Goal: Transaction & Acquisition: Purchase product/service

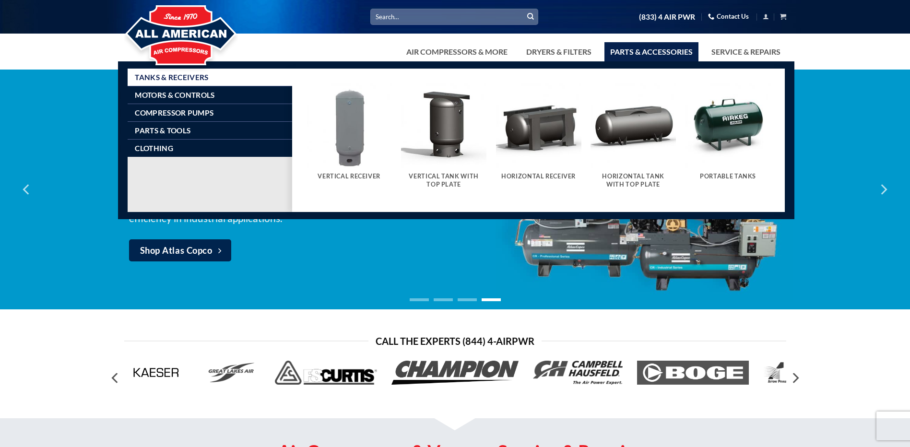
click at [615, 53] on link "Parts & Accessories" at bounding box center [652, 51] width 94 height 19
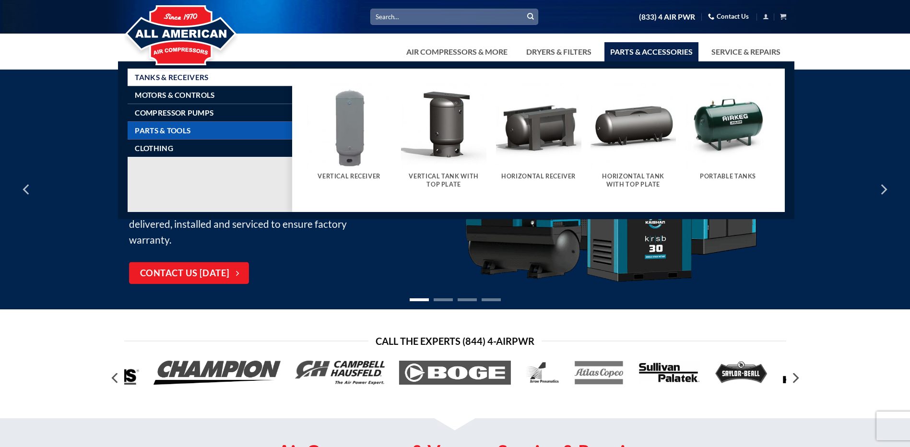
click at [220, 131] on link "Parts & Tools" at bounding box center [213, 130] width 157 height 17
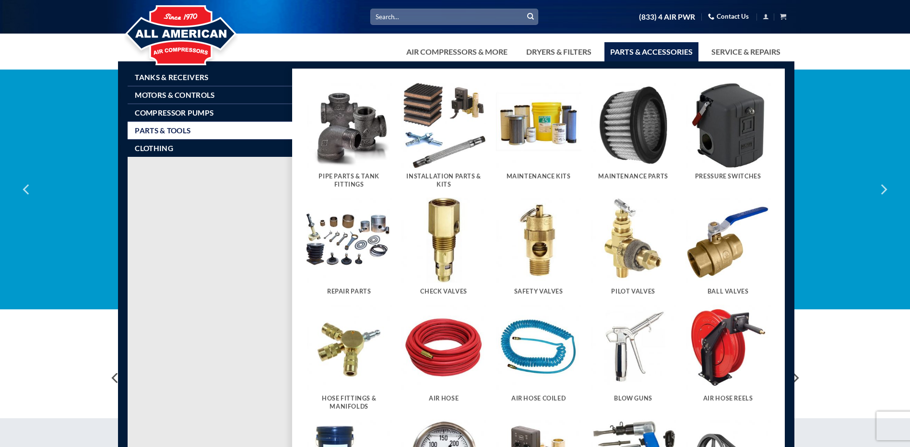
click at [725, 172] on div "Pressure Switches" at bounding box center [728, 179] width 85 height 22
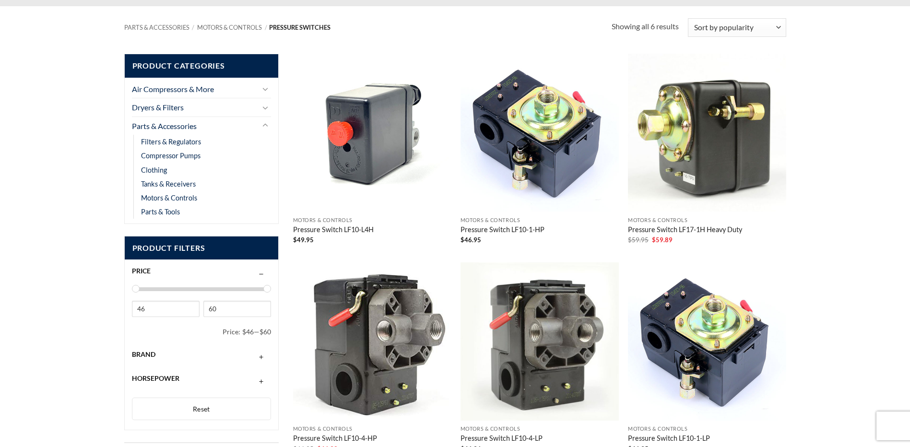
scroll to position [138, 0]
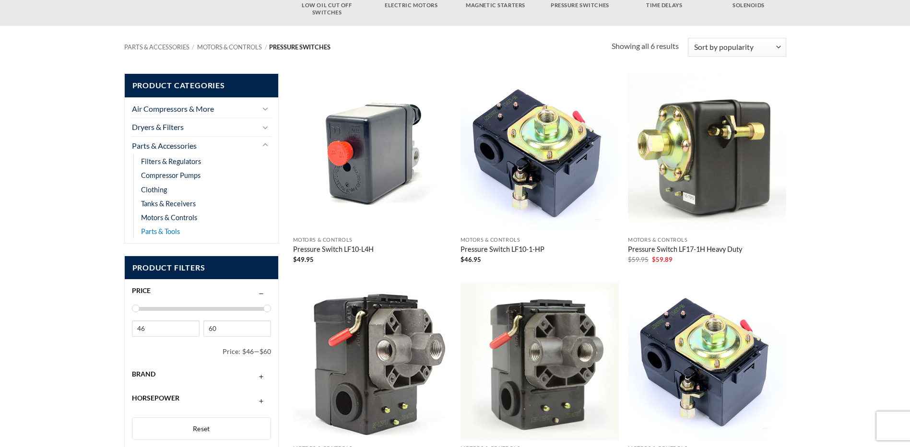
click at [175, 232] on link "Parts & Tools" at bounding box center [160, 232] width 39 height 14
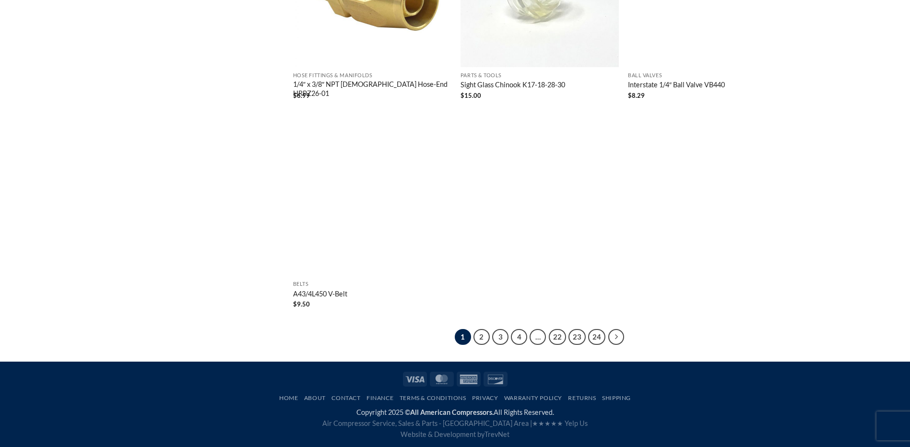
scroll to position [1799, 0]
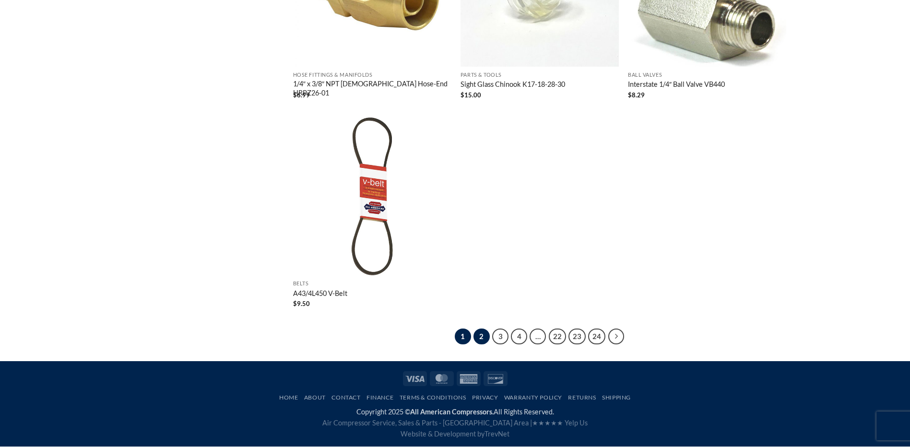
click at [478, 337] on link "2" at bounding box center [482, 337] width 16 height 16
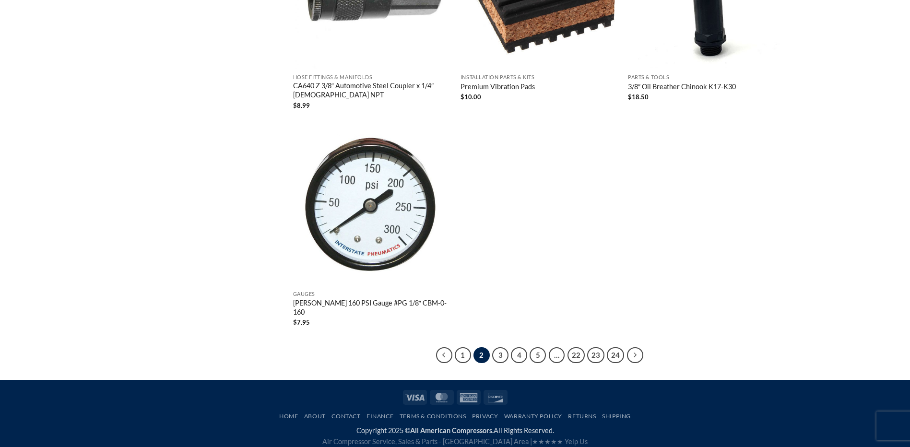
scroll to position [1818, 0]
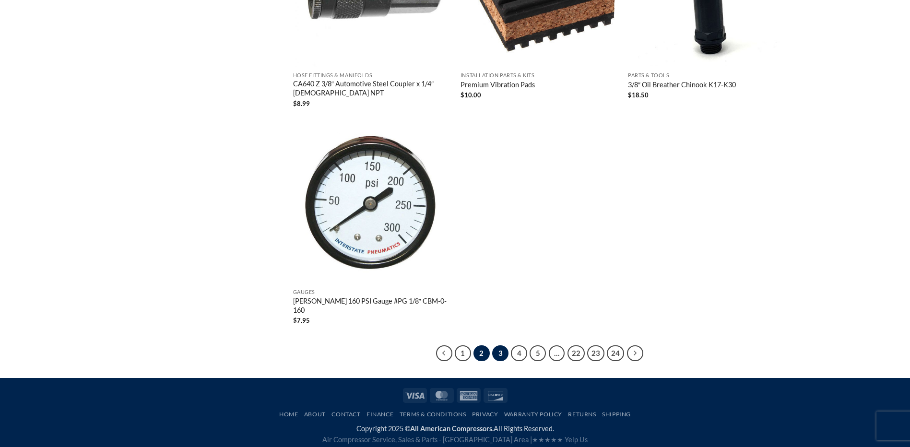
click at [504, 345] on link "3" at bounding box center [500, 353] width 16 height 16
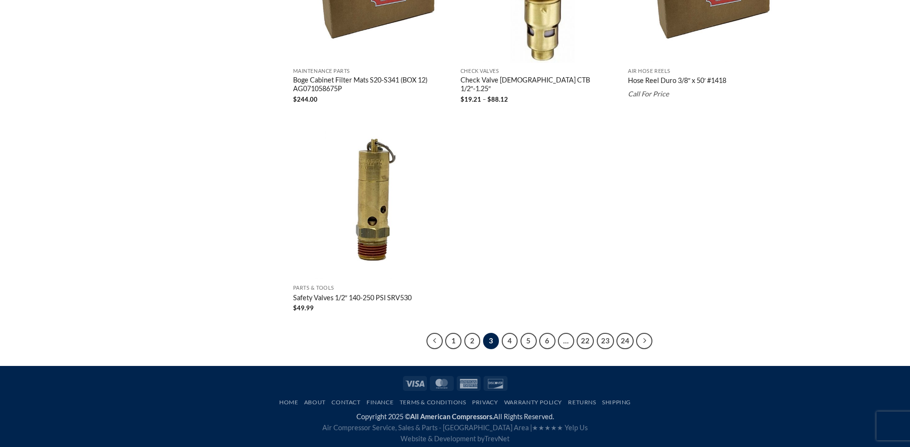
scroll to position [1791, 0]
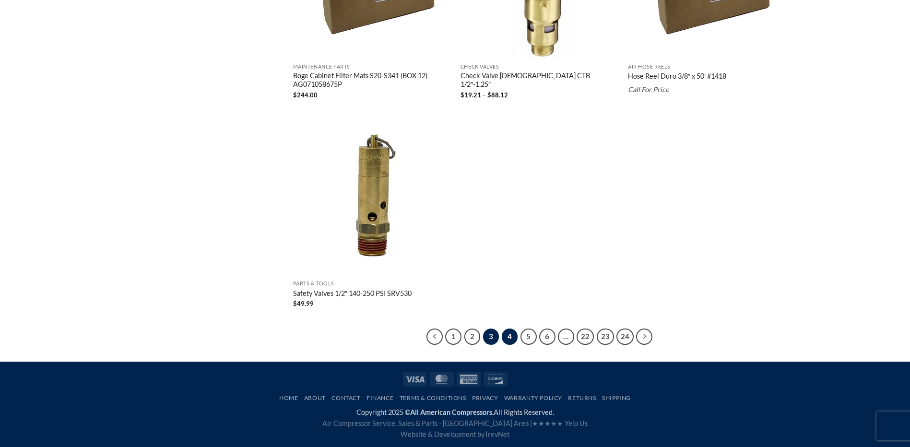
click at [507, 333] on link "4" at bounding box center [510, 337] width 16 height 16
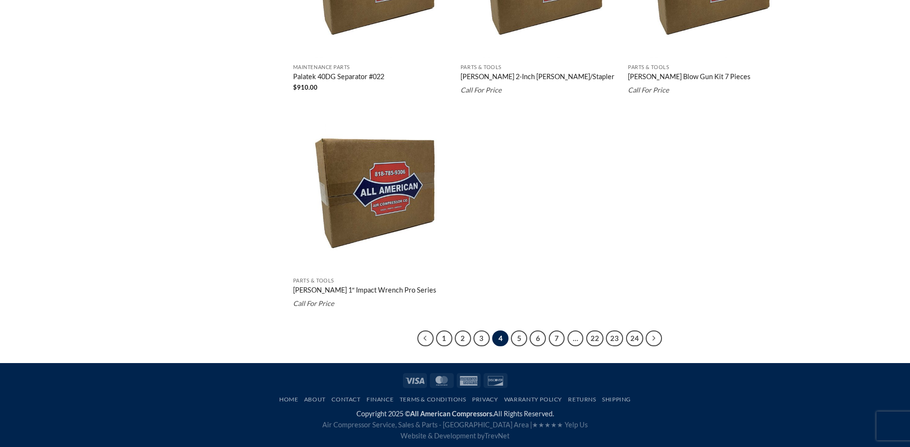
scroll to position [1782, 0]
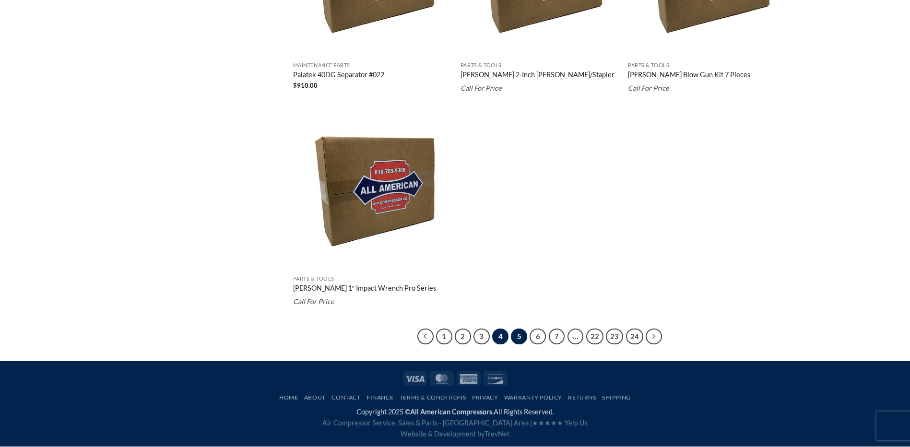
click at [519, 332] on link "5" at bounding box center [519, 337] width 16 height 16
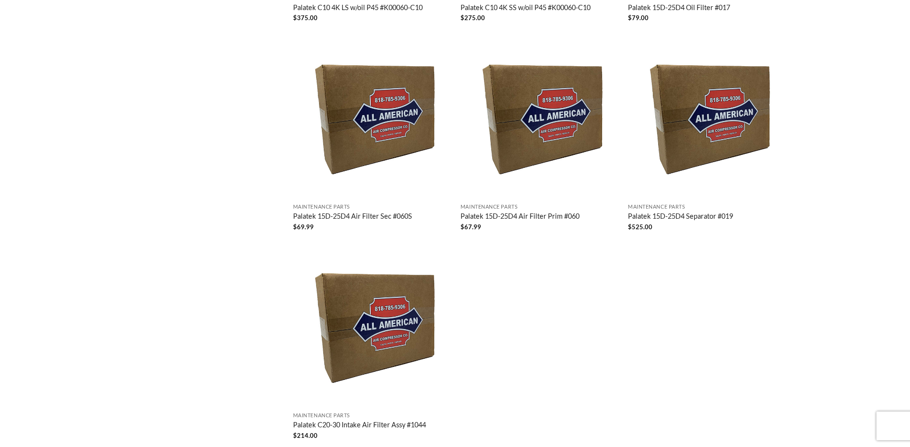
scroll to position [1769, 0]
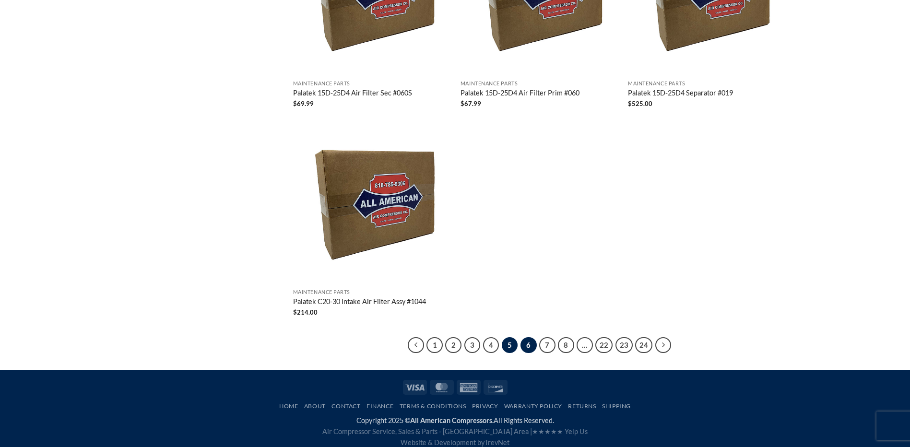
click at [529, 337] on link "6" at bounding box center [529, 345] width 16 height 16
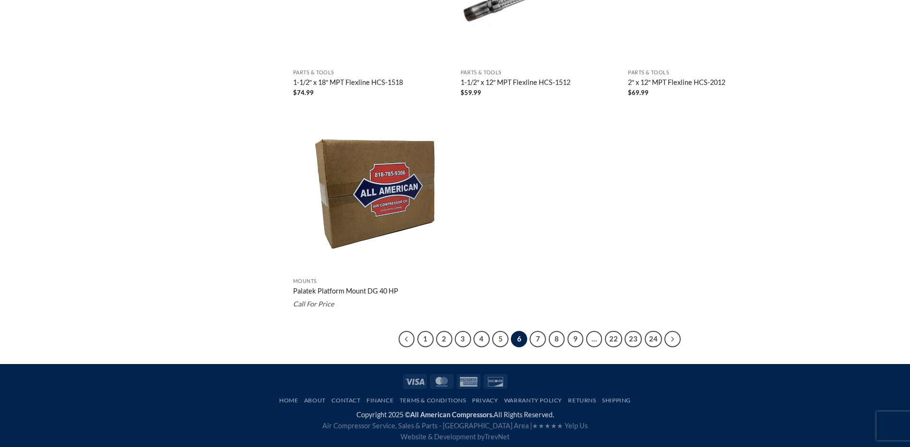
scroll to position [1804, 0]
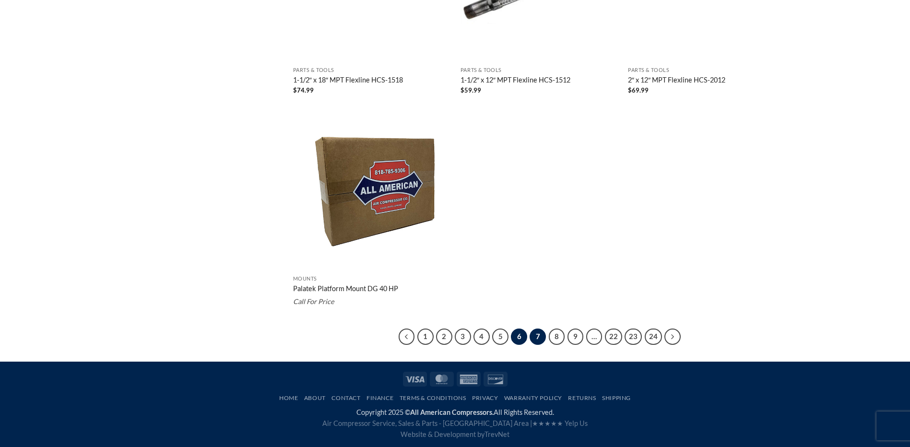
click at [535, 331] on link "7" at bounding box center [538, 337] width 16 height 16
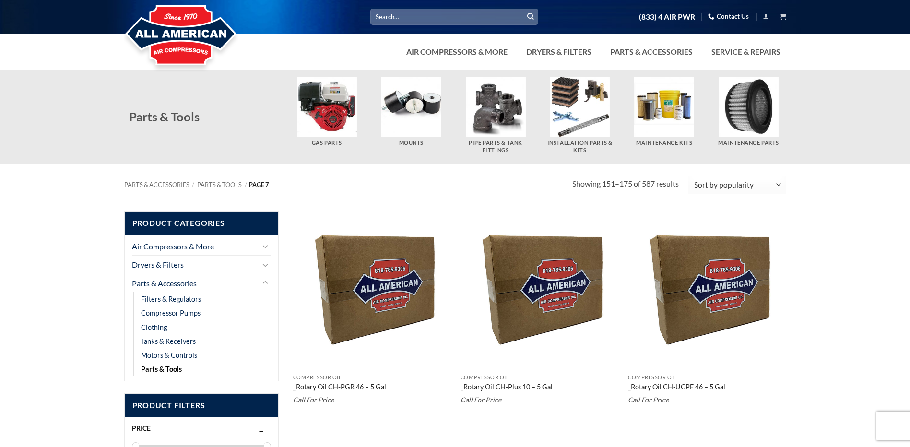
click at [504, 19] on input "Search for:" at bounding box center [454, 17] width 168 height 16
click at [510, 12] on input "Search for:" at bounding box center [454, 17] width 168 height 16
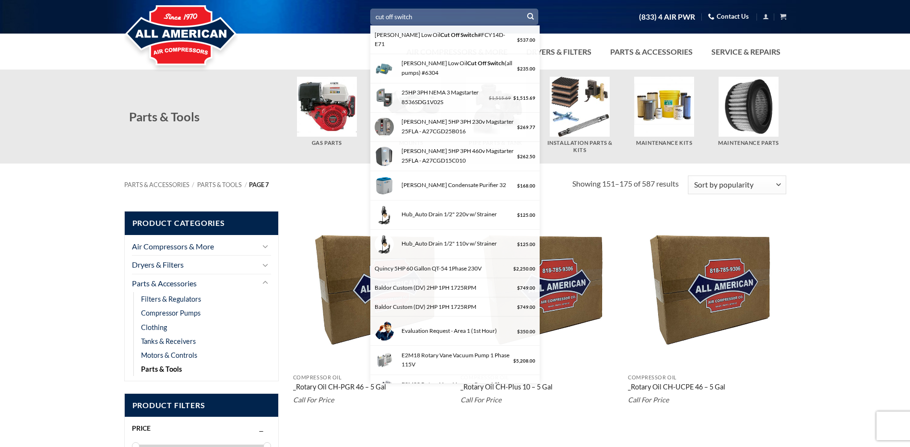
type input "cut off switch"
click at [533, 14] on icon "Submit" at bounding box center [530, 16] width 7 height 8
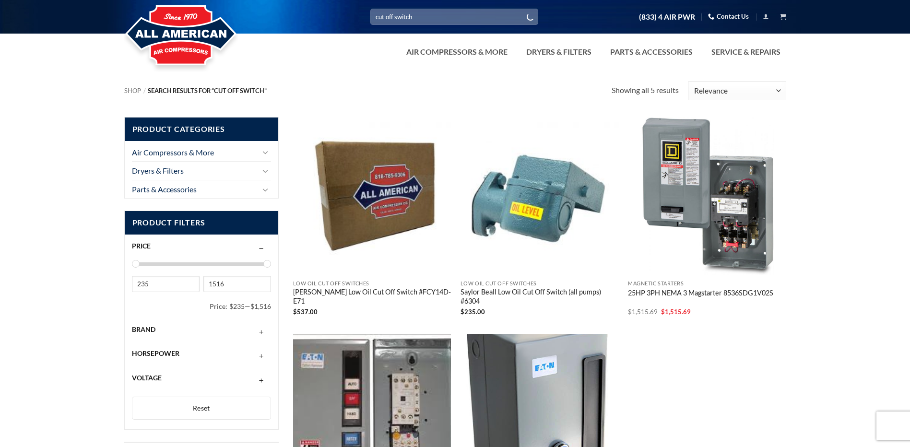
click at [374, 15] on input "cut off switch" at bounding box center [454, 17] width 168 height 16
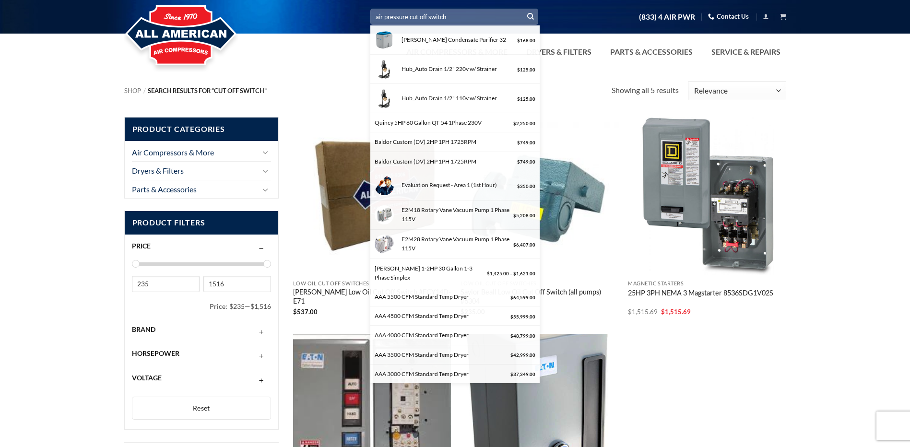
type input "air pressure cut off switch"
click at [523, 10] on button "Submit" at bounding box center [530, 17] width 14 height 14
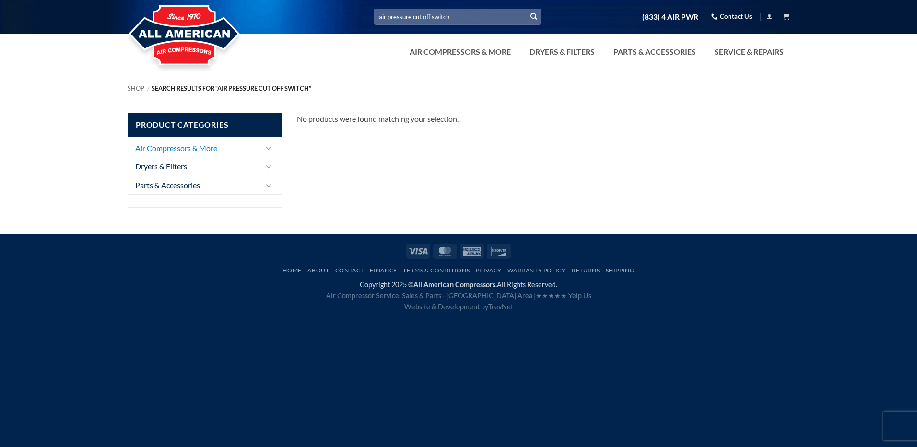
click at [188, 150] on link "Air Compressors & More" at bounding box center [198, 148] width 126 height 18
click at [178, 185] on link "Parts & Accessories" at bounding box center [198, 185] width 126 height 18
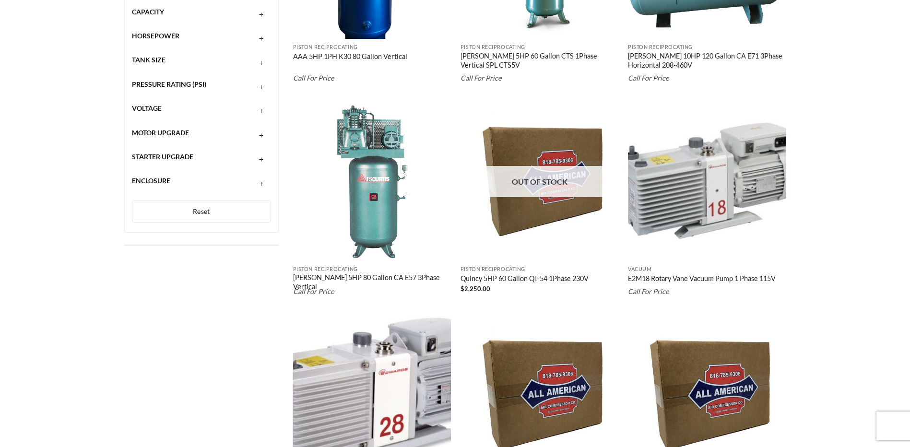
scroll to position [288, 0]
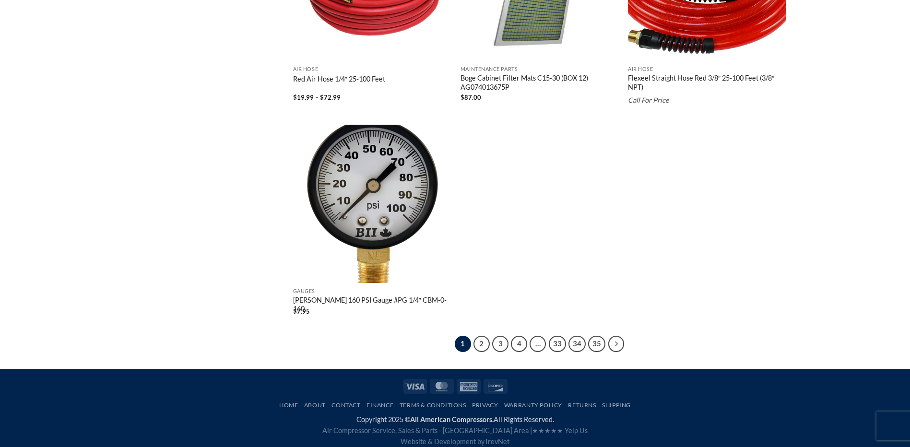
scroll to position [1792, 0]
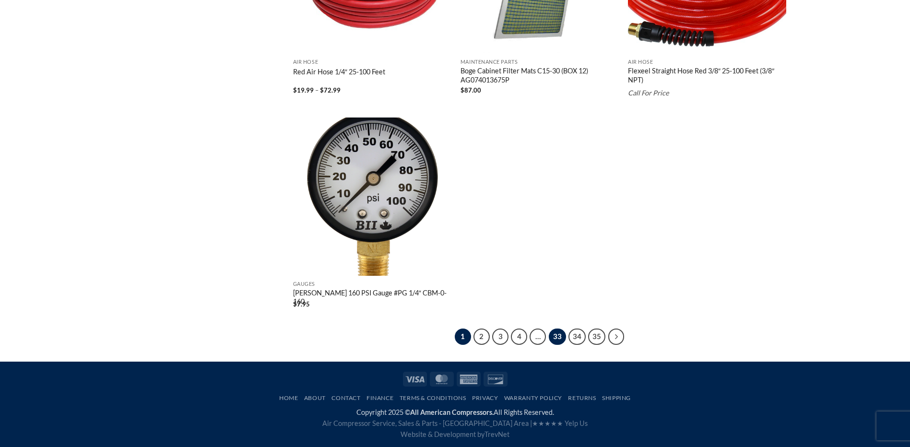
click at [560, 334] on link "33" at bounding box center [557, 337] width 17 height 16
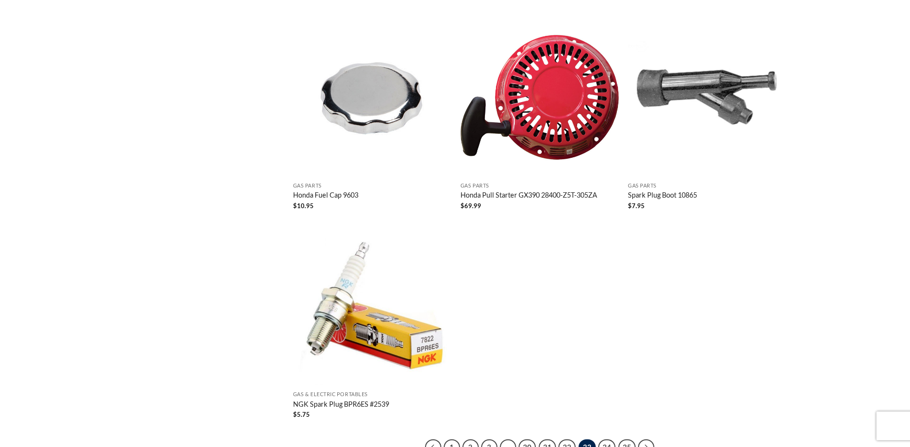
scroll to position [1757, 0]
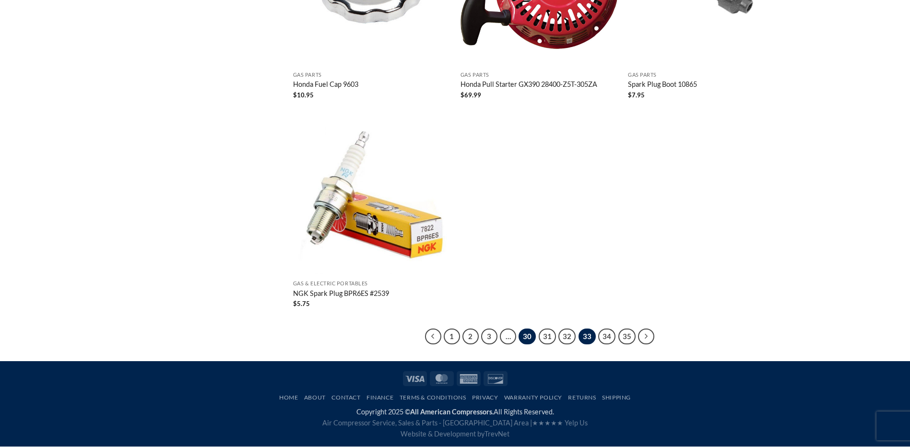
click at [523, 335] on link "30" at bounding box center [527, 337] width 17 height 16
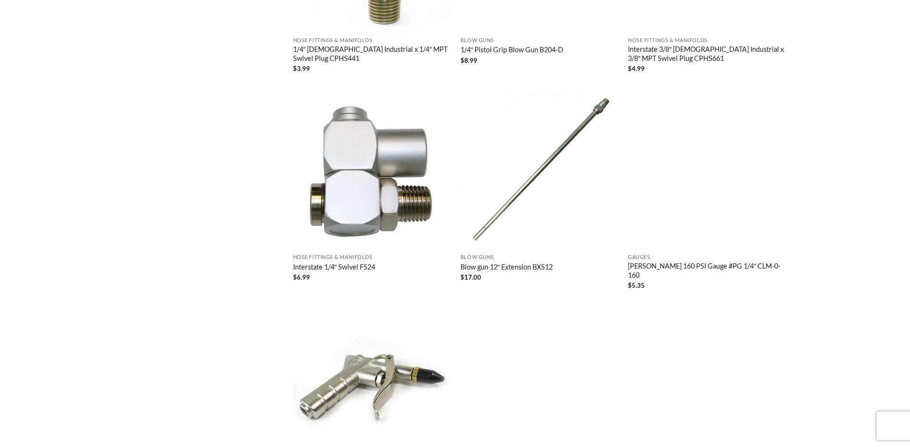
scroll to position [1775, 0]
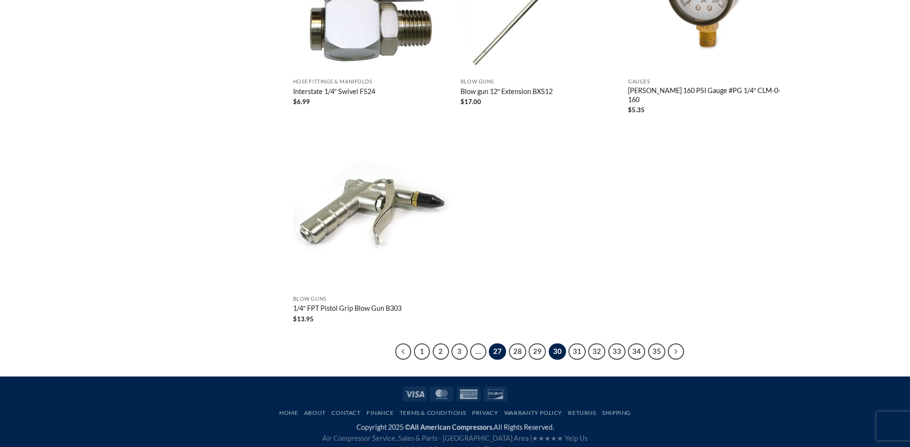
click at [497, 344] on link "27" at bounding box center [497, 352] width 17 height 16
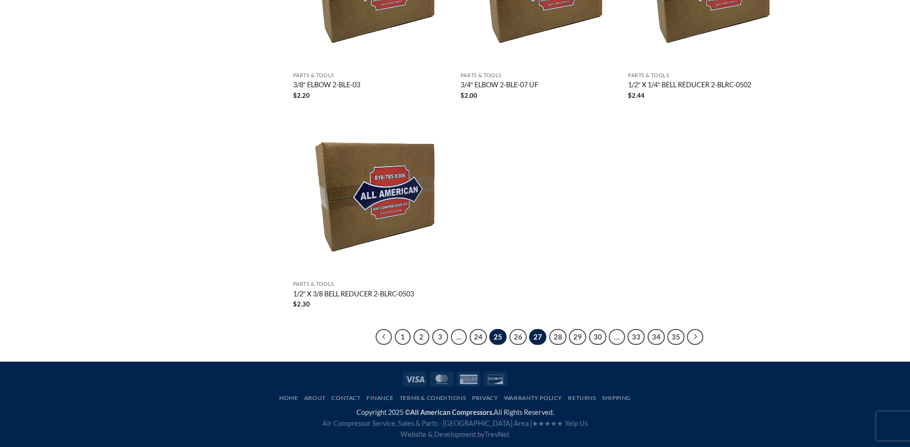
scroll to position [1757, 0]
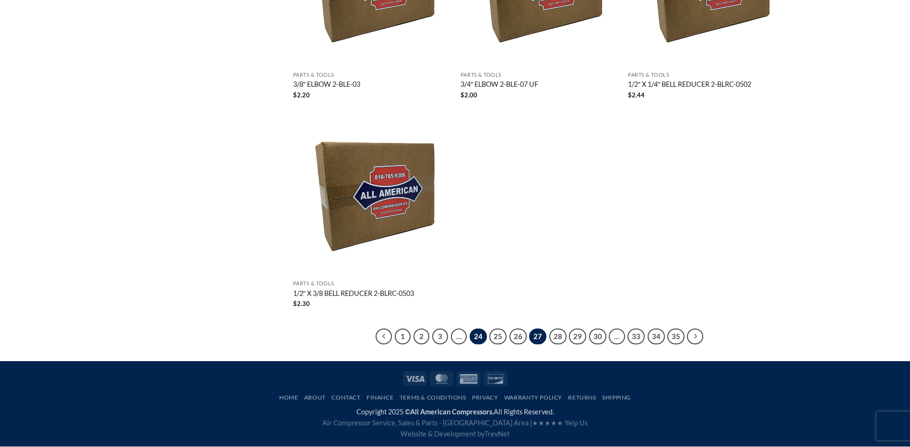
click at [482, 335] on link "24" at bounding box center [478, 337] width 17 height 16
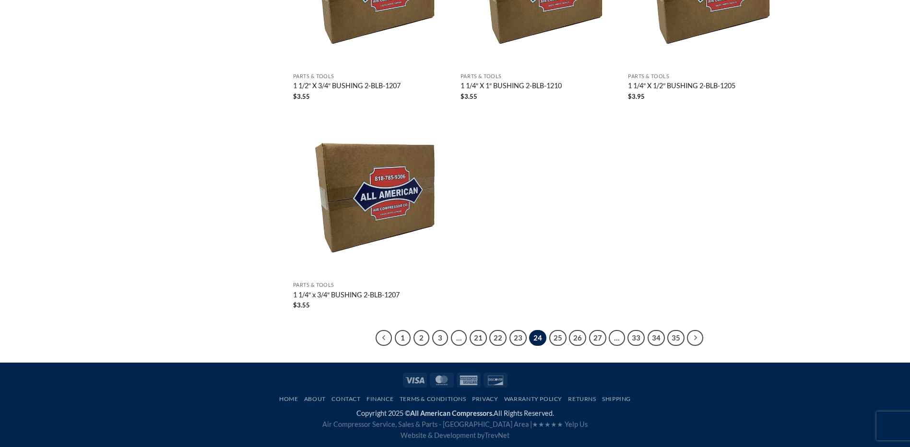
scroll to position [1757, 0]
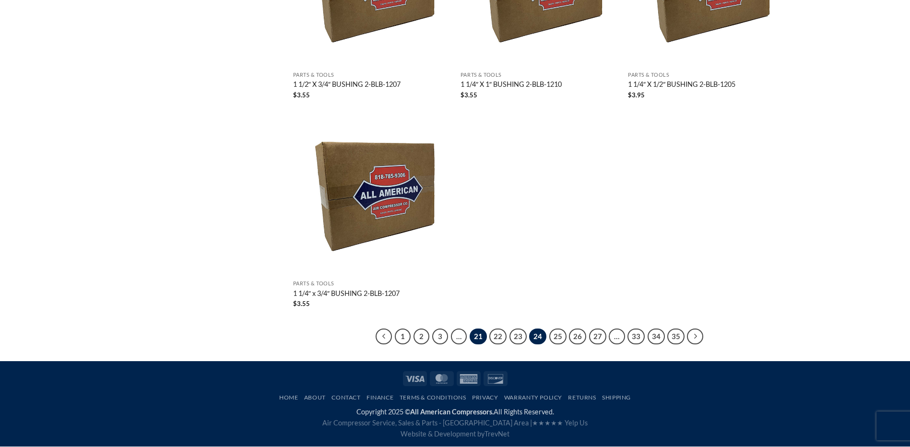
click at [477, 338] on link "21" at bounding box center [478, 337] width 17 height 16
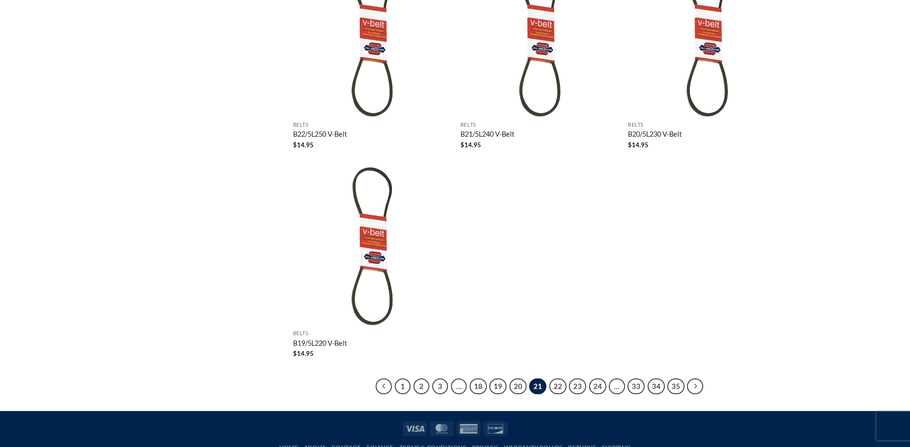
scroll to position [1757, 0]
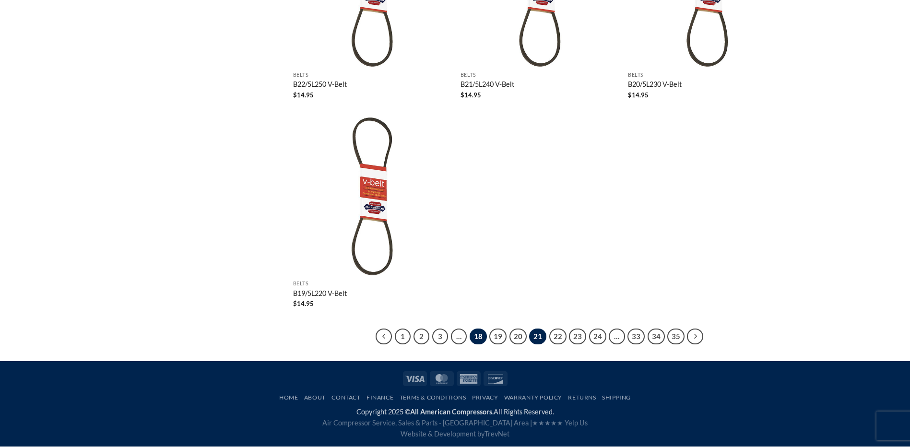
click at [476, 332] on link "18" at bounding box center [478, 337] width 17 height 16
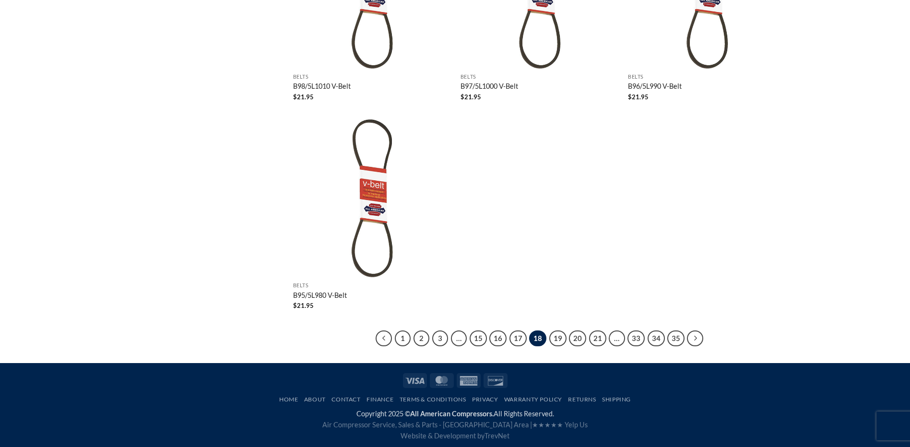
scroll to position [1757, 0]
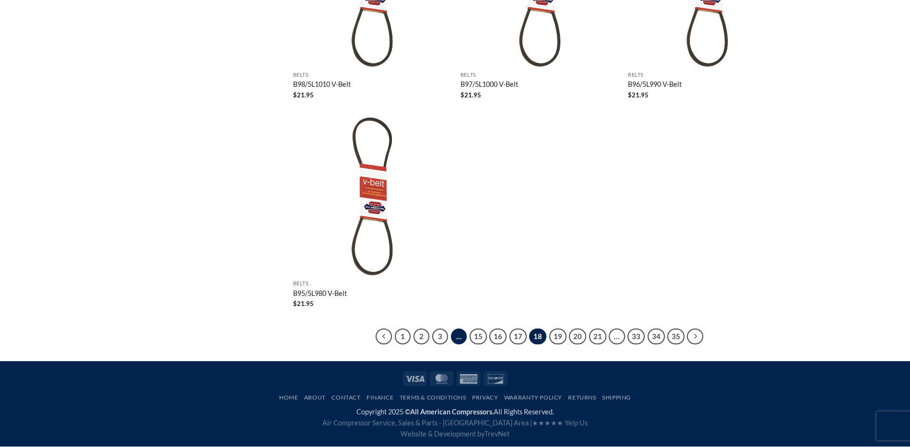
click at [464, 335] on span "…" at bounding box center [459, 337] width 16 height 16
click at [446, 339] on link "3" at bounding box center [440, 337] width 16 height 16
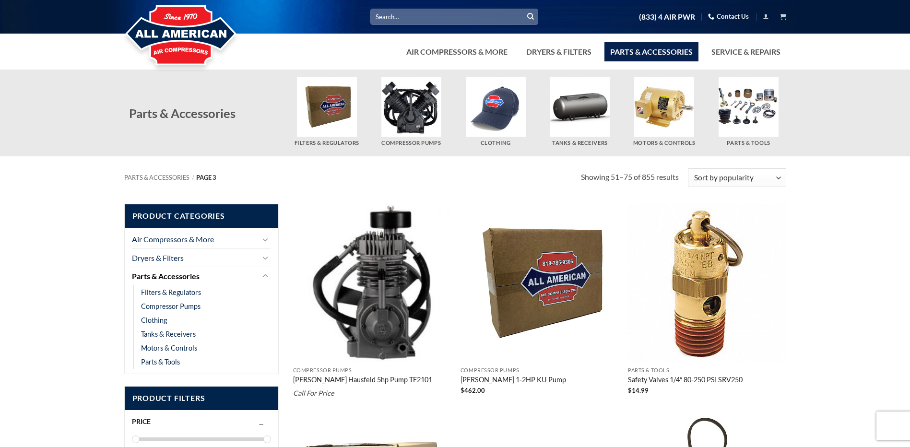
click at [470, 12] on input "Search for:" at bounding box center [454, 17] width 168 height 16
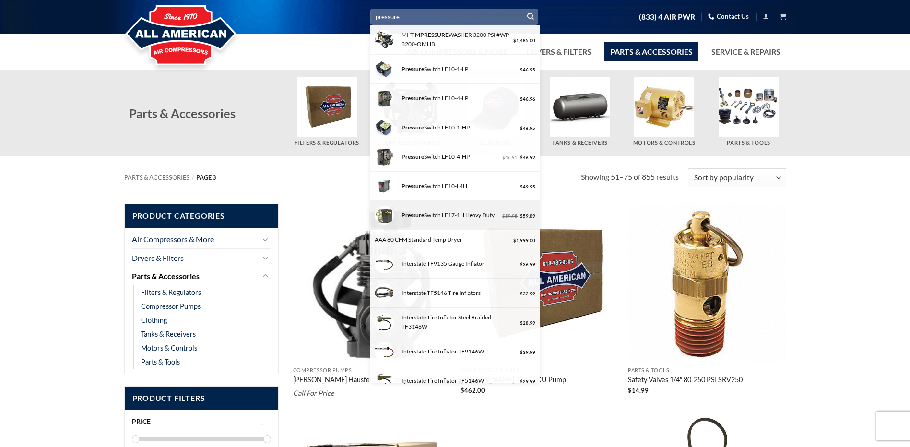
click at [454, 218] on div "Pressure Switch LF17-1H Heavy Duty" at bounding box center [450, 215] width 102 height 9
type input "Pressure Switch LF17-1H Heavy Duty"
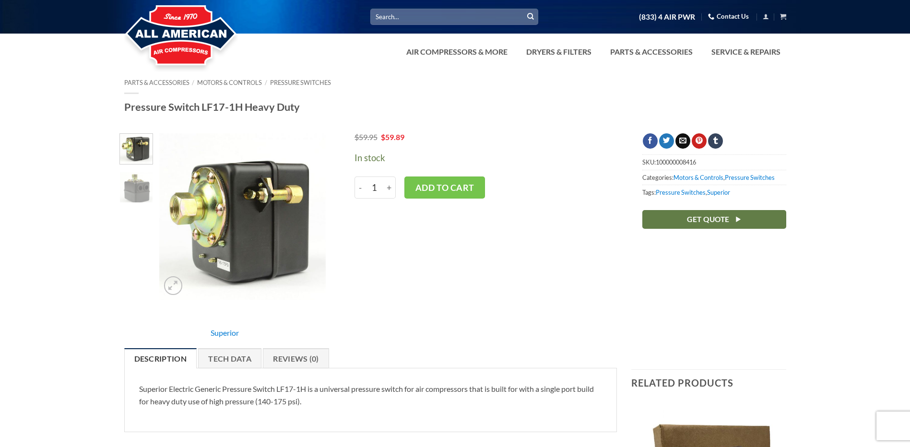
click at [424, 19] on input "Search for:" at bounding box center [454, 17] width 168 height 16
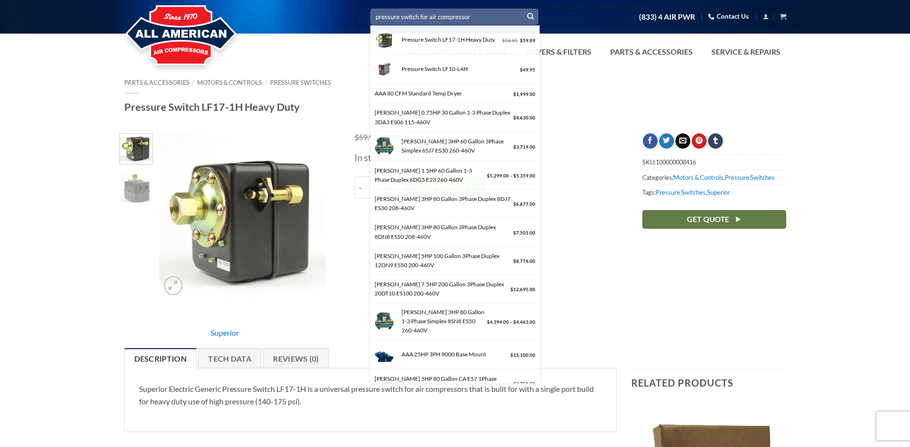
type input "pressure switch for air compressor"
click at [523, 10] on button "Submit" at bounding box center [530, 17] width 14 height 14
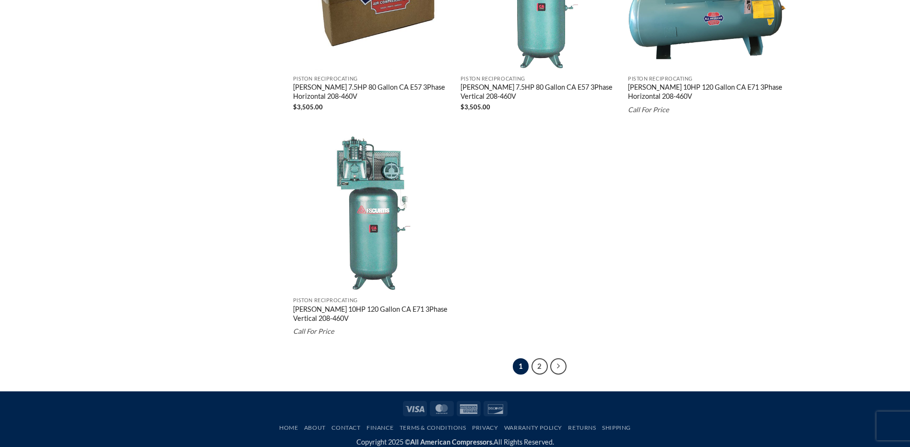
scroll to position [1757, 0]
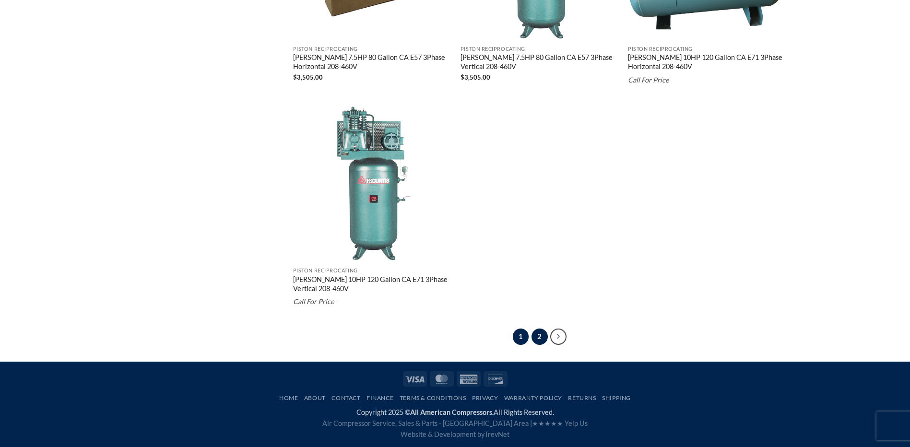
click at [536, 332] on link "2" at bounding box center [540, 337] width 16 height 16
